Goal: Information Seeking & Learning: Compare options

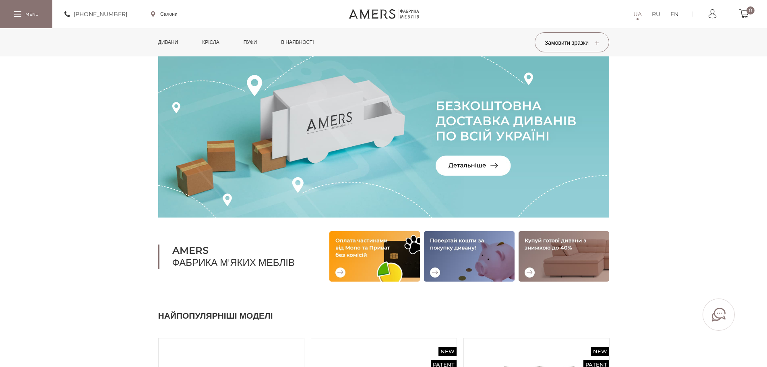
click at [202, 44] on link "Крісла" at bounding box center [210, 42] width 29 height 28
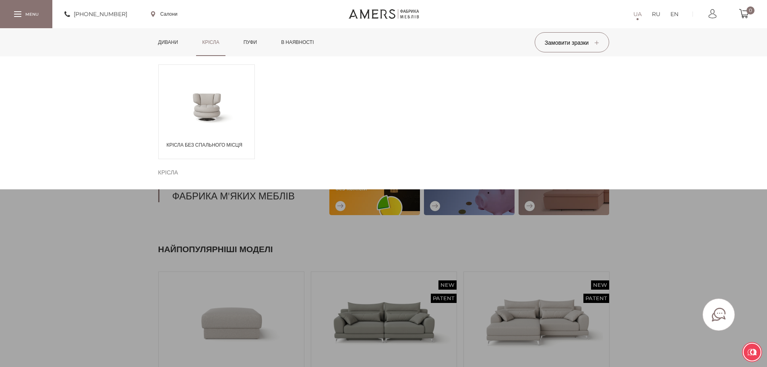
scroll to position [81, 0]
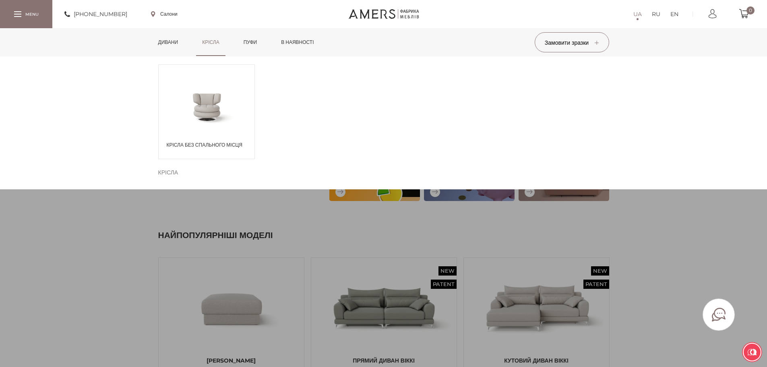
drag, startPoint x: 409, startPoint y: 145, endPoint x: 198, endPoint y: 93, distance: 217.3
click at [401, 145] on div "Крісла без спального місця" at bounding box center [383, 111] width 457 height 111
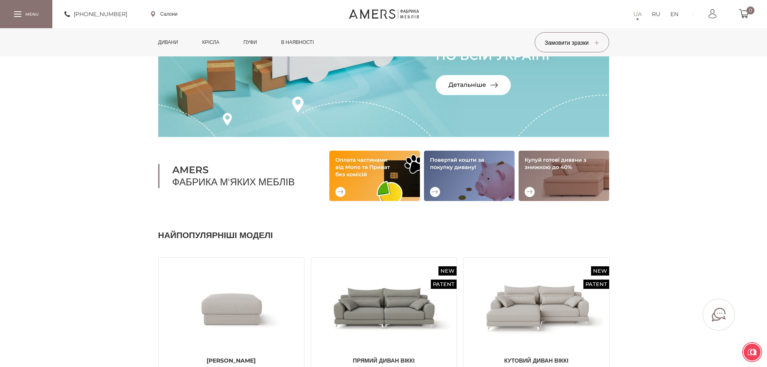
click at [168, 38] on link "Дивани" at bounding box center [168, 42] width 32 height 28
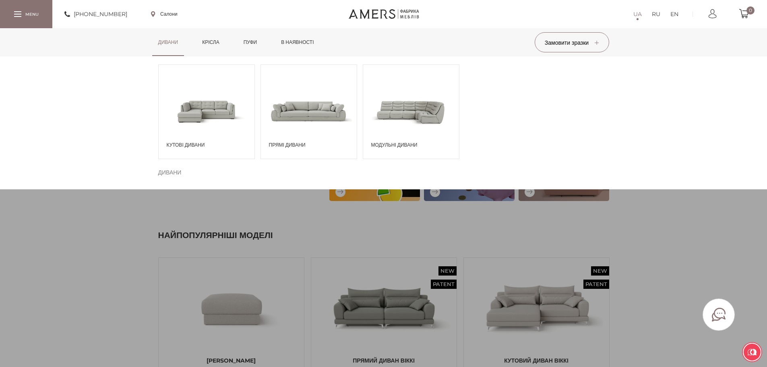
click at [305, 125] on span at bounding box center [309, 111] width 96 height 56
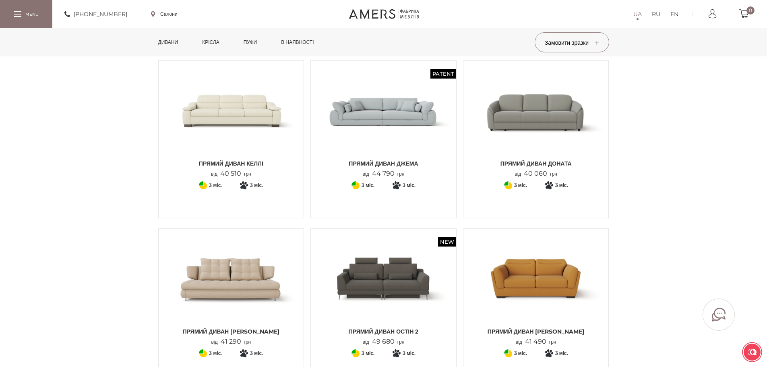
scroll to position [242, 0]
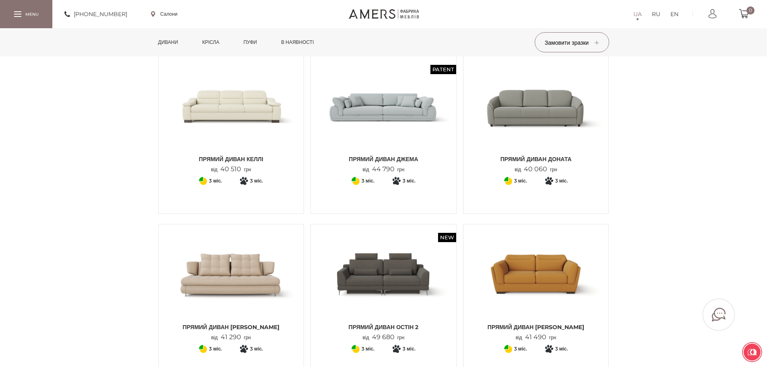
click at [406, 130] on img at bounding box center [383, 106] width 133 height 89
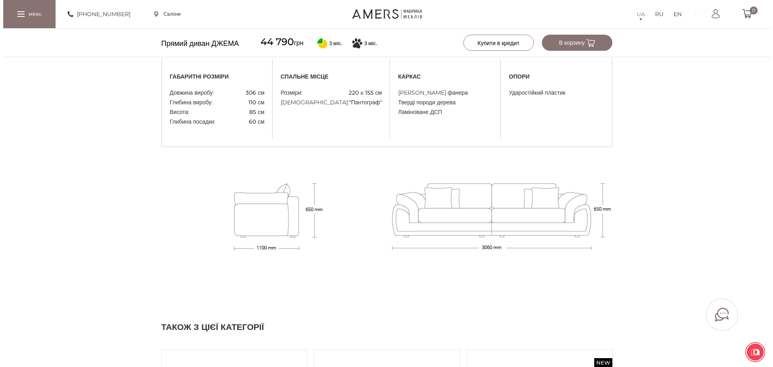
scroll to position [688, 0]
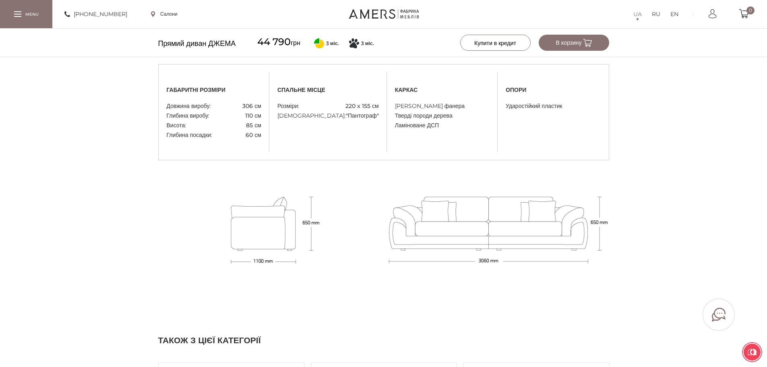
click at [20, 13] on div at bounding box center [17, 14] width 7 height 6
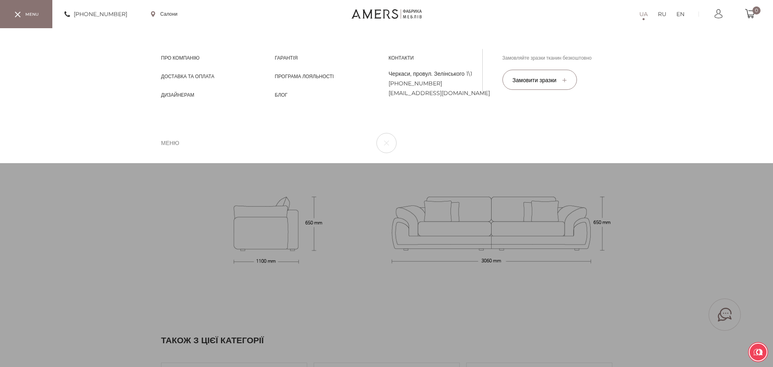
click at [379, 11] on link at bounding box center [387, 14] width 70 height 10
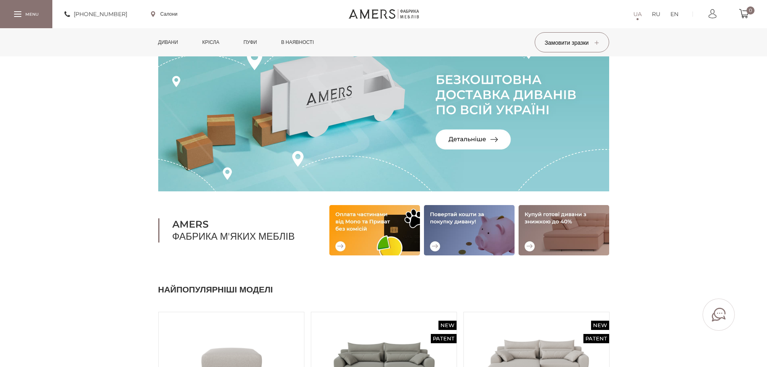
scroll to position [81, 0]
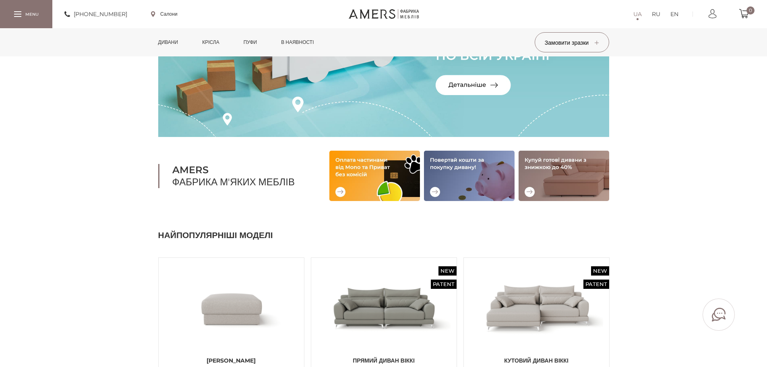
click at [257, 44] on link "Пуфи" at bounding box center [251, 42] width 26 height 28
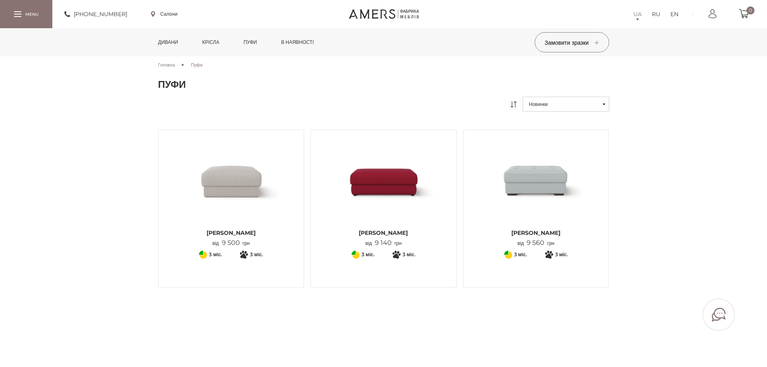
click at [379, 185] on img at bounding box center [383, 180] width 133 height 89
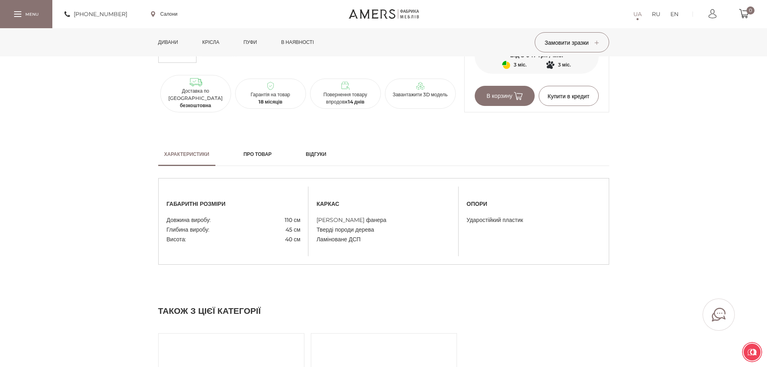
scroll to position [564, 0]
